Goal: Information Seeking & Learning: Learn about a topic

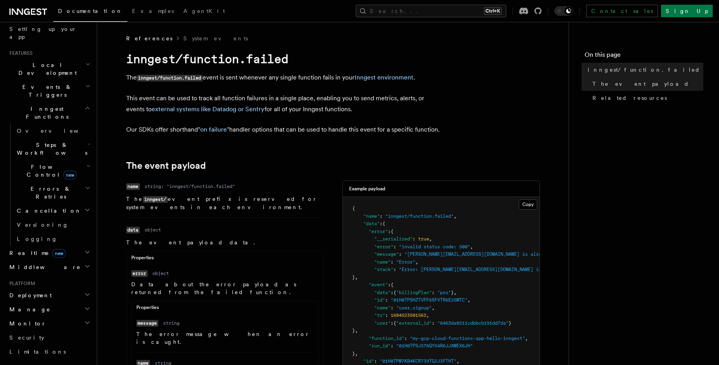
scroll to position [102, 0]
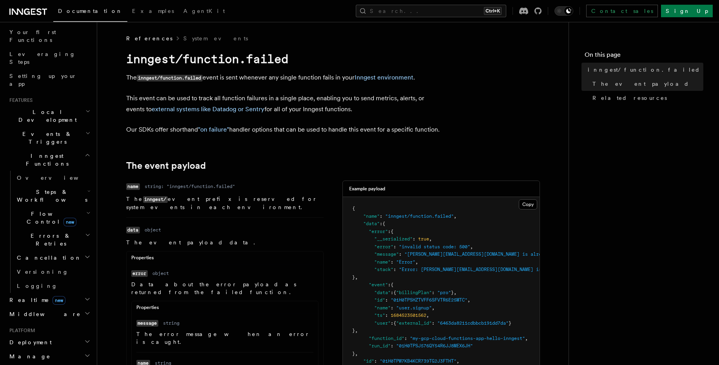
click at [77, 350] on h2 "Manage" at bounding box center [49, 357] width 86 height 14
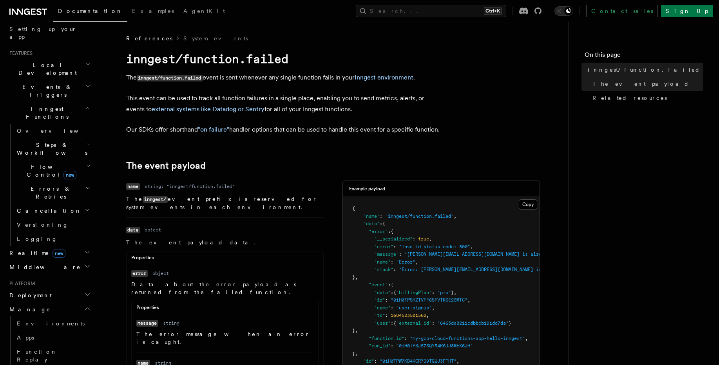
click at [77, 160] on h2 "Flow Control new" at bounding box center [53, 171] width 78 height 22
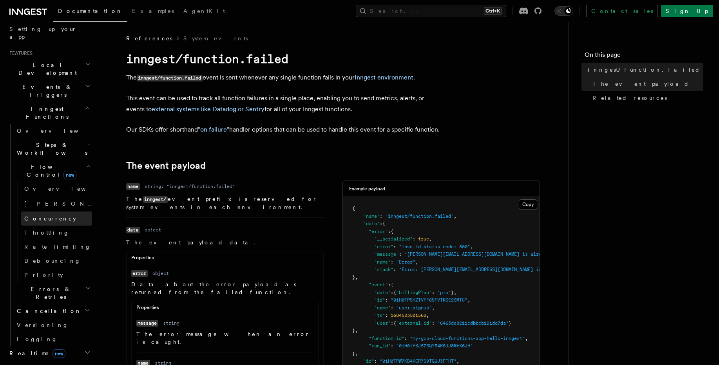
click at [33, 216] on span "Concurrency" at bounding box center [50, 219] width 52 height 6
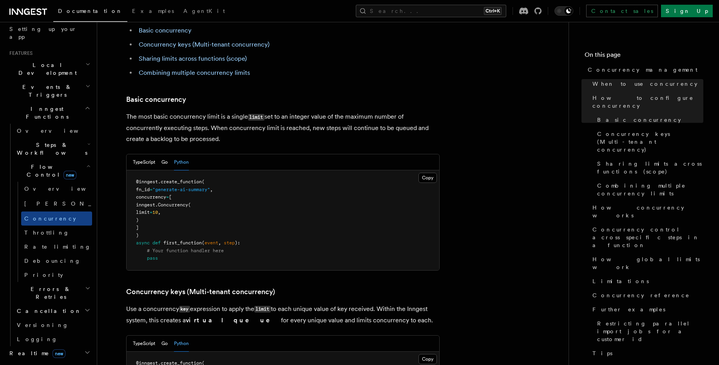
scroll to position [517, 0]
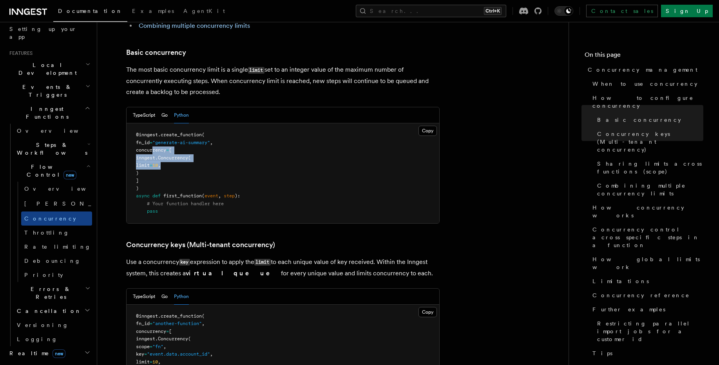
drag, startPoint x: 152, startPoint y: 121, endPoint x: 216, endPoint y: 129, distance: 64.0
click at [216, 129] on pre "@inngest . create_function ( fn_id = "generate-ai-summary" , concurrency = [ in…" at bounding box center [283, 173] width 313 height 100
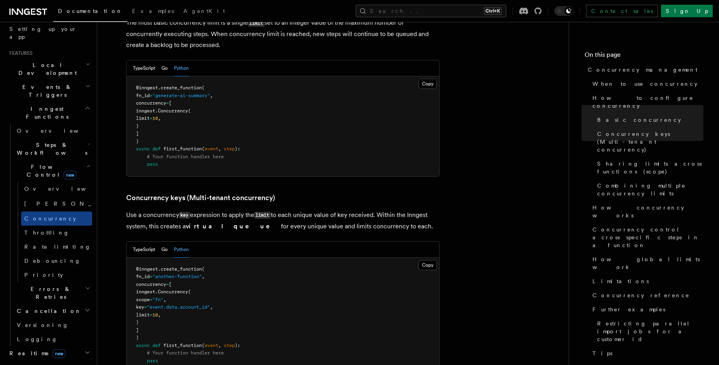
drag, startPoint x: 146, startPoint y: 253, endPoint x: 155, endPoint y: 301, distance: 48.6
click at [155, 301] on pre "@inngest . create_function ( fn_id = "another-function" , concurrency = [ innge…" at bounding box center [283, 315] width 313 height 115
copy code "concurrency = [ inngest. Concurrency ( scope = "fn" , key = "event.data.account…"
click at [218, 278] on pre "@inngest . create_function ( fn_id = "another-function" , concurrency = [ innge…" at bounding box center [283, 315] width 313 height 115
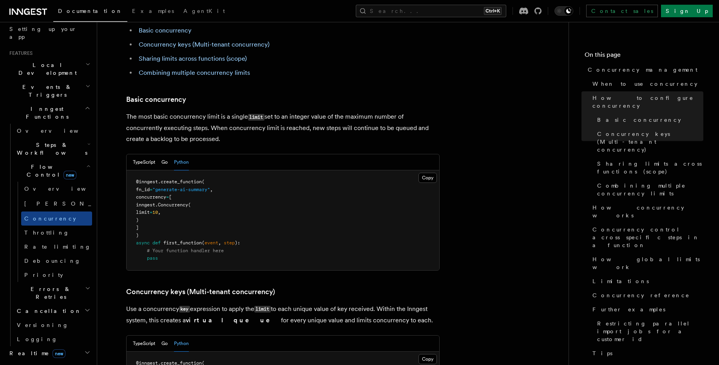
scroll to position [517, 0]
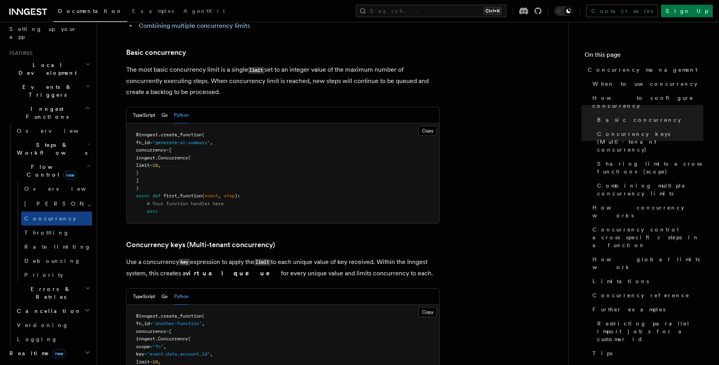
click at [150, 163] on span "limit" at bounding box center [143, 165] width 14 height 5
click at [199, 130] on pre "@inngest . create_function ( fn_id = "generate-ai-summary" , concurrency = [ in…" at bounding box center [283, 173] width 313 height 100
click at [33, 226] on link "Throttling" at bounding box center [56, 233] width 71 height 14
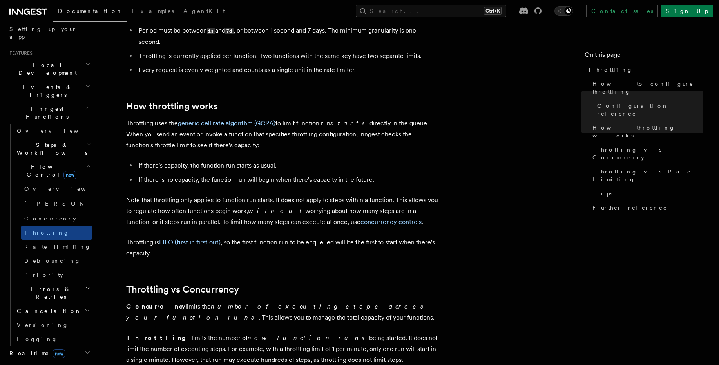
scroll to position [517, 0]
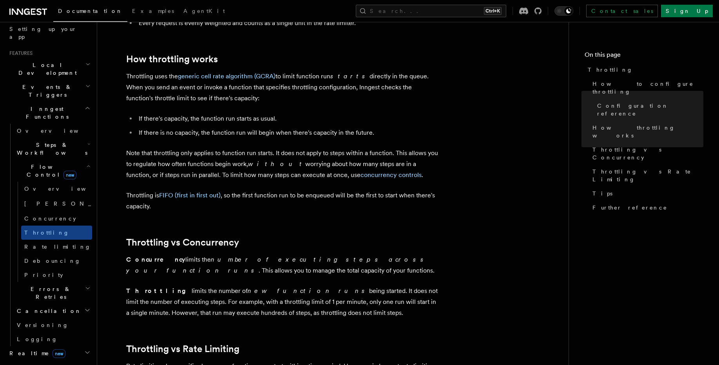
drag, startPoint x: 299, startPoint y: 295, endPoint x: 320, endPoint y: 317, distance: 30.8
click at [320, 317] on p "Throttling limits the number of new function runs being started. It does not li…" at bounding box center [282, 302] width 313 height 33
click at [47, 230] on span "Throttling" at bounding box center [46, 233] width 45 height 6
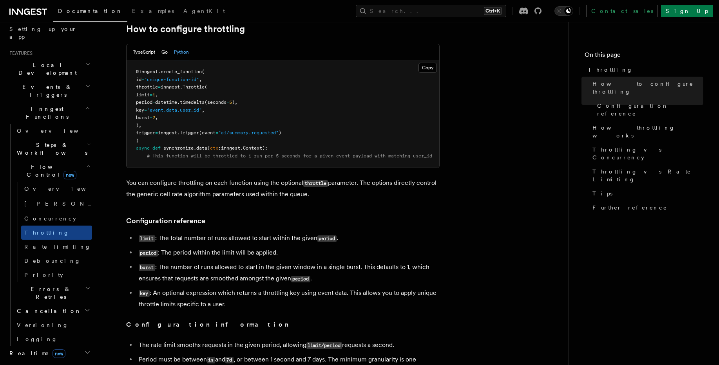
scroll to position [94, 0]
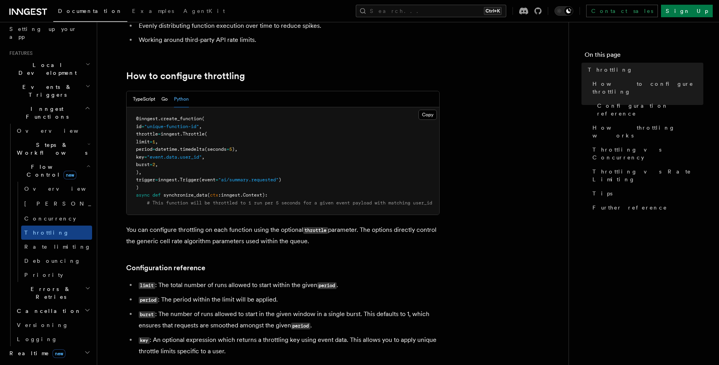
drag, startPoint x: 141, startPoint y: 132, endPoint x: 153, endPoint y: 172, distance: 42.1
click at [153, 172] on pre "@inngest . create_function ( id = "unique-function-id" , throttle = inngest. Th…" at bounding box center [283, 160] width 313 height 107
click at [193, 163] on pre "@inngest . create_function ( id = "unique-function-id" , throttle = inngest. Th…" at bounding box center [283, 160] width 313 height 107
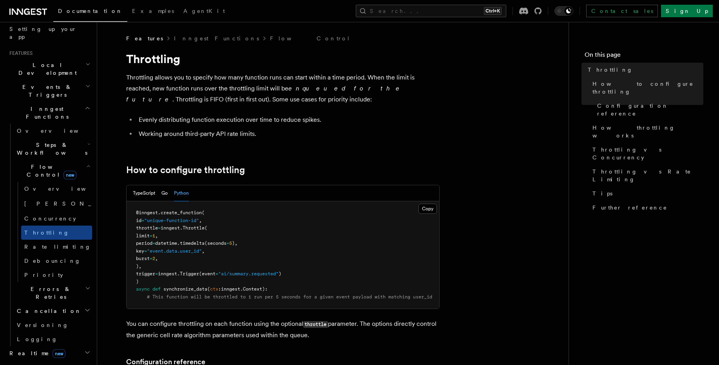
scroll to position [141, 0]
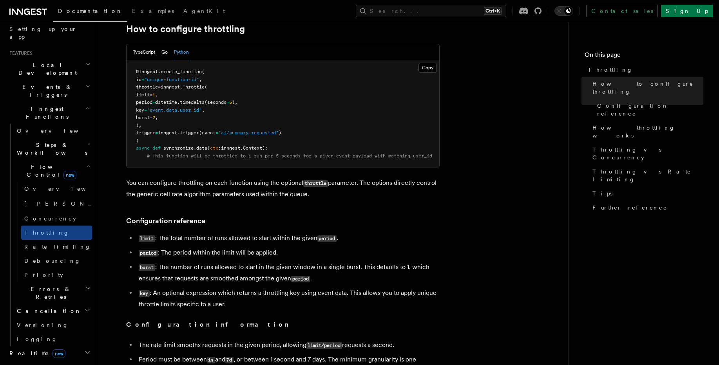
drag, startPoint x: 142, startPoint y: 88, endPoint x: 157, endPoint y: 125, distance: 40.1
click at [157, 125] on pre "@inngest . create_function ( id = "unique-function-id" , throttle = inngest. Th…" at bounding box center [283, 113] width 313 height 107
copy code "throttle = inngest. Throttle ( limit = 1 , period = datetime. timedelta (second…"
click at [39, 216] on span "Concurrency" at bounding box center [50, 219] width 52 height 6
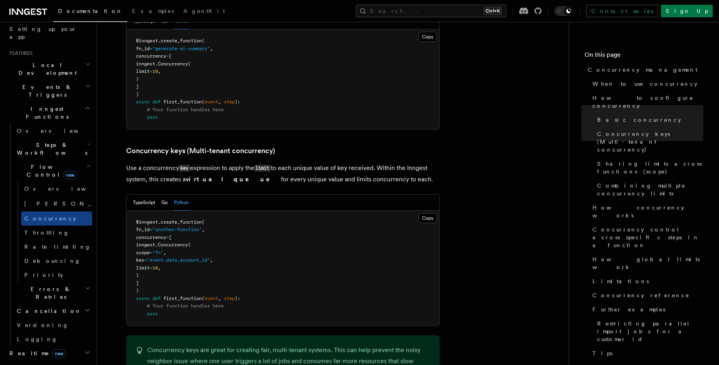
scroll to position [564, 0]
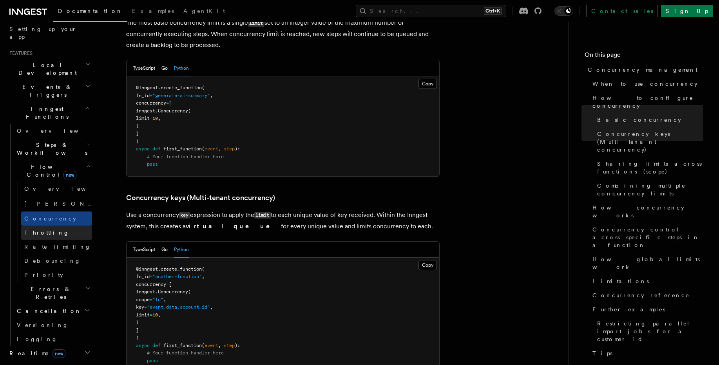
click at [31, 226] on link "Throttling" at bounding box center [56, 233] width 71 height 14
